Goal: Information Seeking & Learning: Learn about a topic

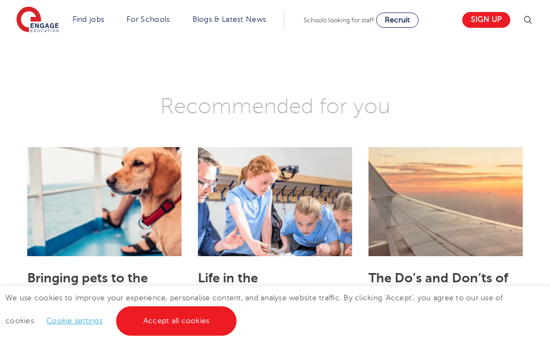
scroll to position [1909, 0]
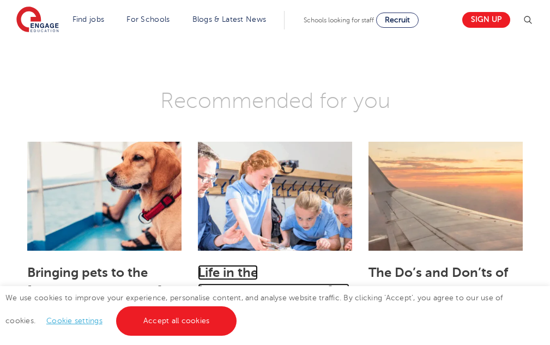
click at [246, 265] on link "Life in the UK as an international teacher" at bounding box center [274, 291] width 152 height 52
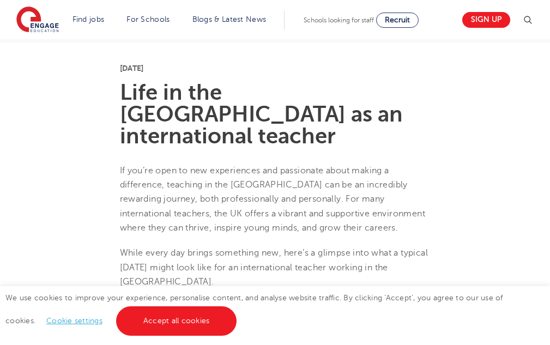
scroll to position [218, 0]
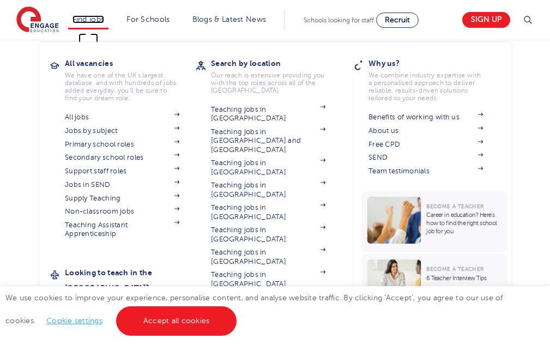
click at [94, 17] on link "Find jobs" at bounding box center [89, 19] width 32 height 8
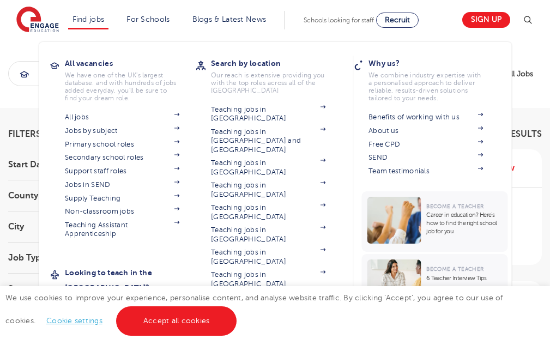
click at [106, 124] on section "All jobs Jobs by subject Primary school roles Secondary school roles Support st…" at bounding box center [130, 174] width 131 height 129
click at [106, 131] on link "Jobs by subject" at bounding box center [122, 131] width 115 height 9
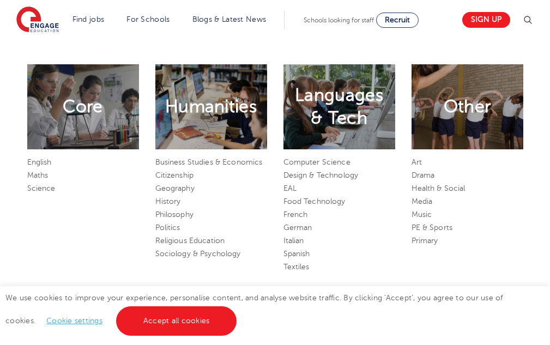
scroll to position [545, 0]
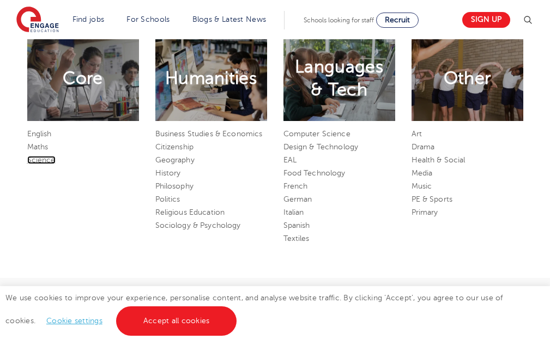
click at [39, 159] on link "Science" at bounding box center [41, 160] width 28 height 8
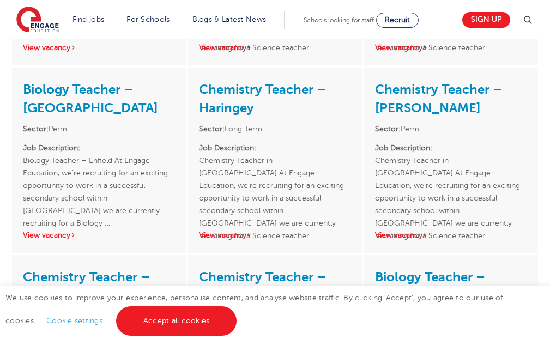
scroll to position [600, 0]
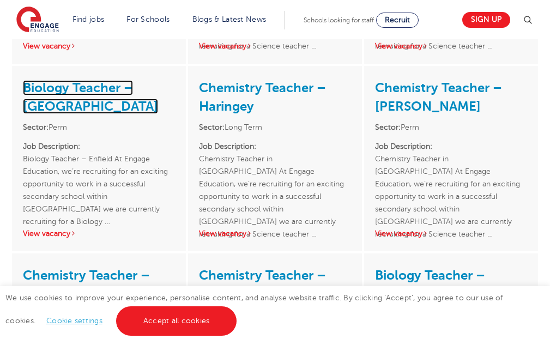
click at [45, 93] on link "Biology Teacher – [GEOGRAPHIC_DATA]" at bounding box center [90, 97] width 135 height 34
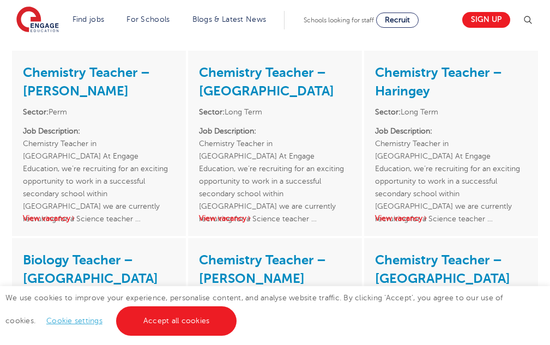
scroll to position [218, 0]
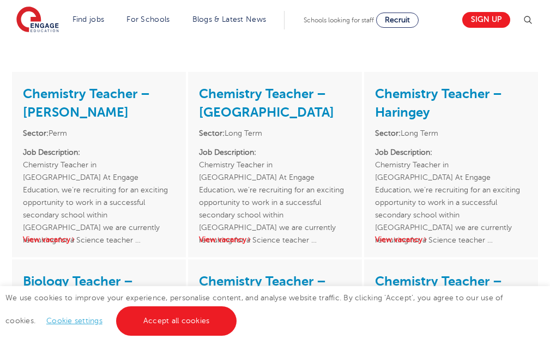
click at [110, 85] on h3 "Chemistry Teacher – [PERSON_NAME]" at bounding box center [99, 102] width 152 height 39
click at [45, 236] on link "View vacancy" at bounding box center [49, 240] width 53 height 8
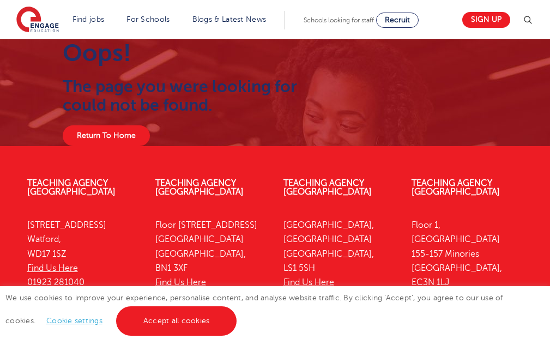
scroll to position [55, 0]
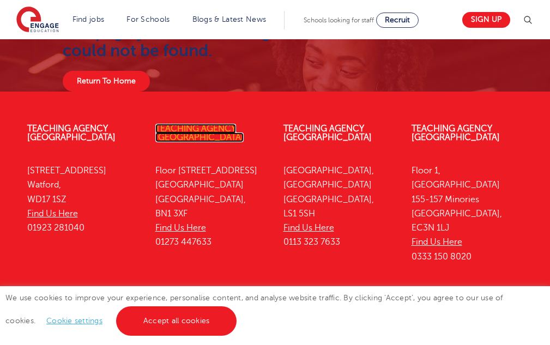
click at [160, 136] on link "Teaching Agency [GEOGRAPHIC_DATA]" at bounding box center [199, 133] width 88 height 19
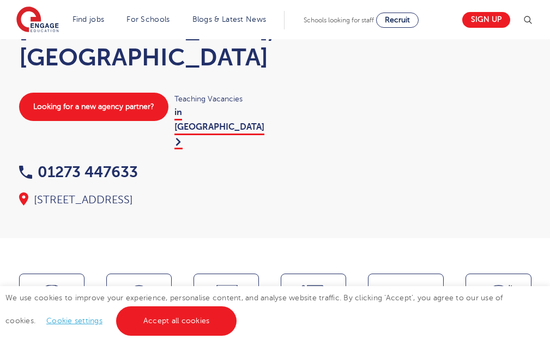
scroll to position [109, 0]
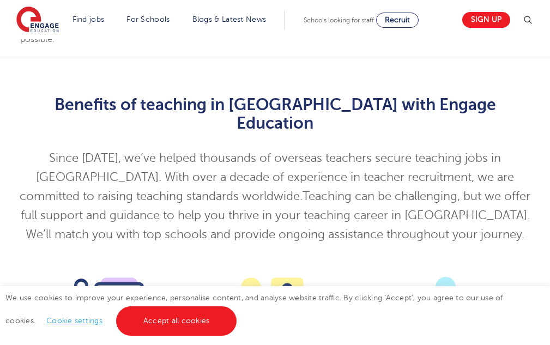
scroll to position [927, 0]
